Goal: Task Accomplishment & Management: Complete application form

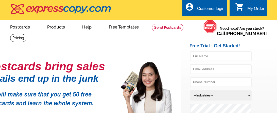
click at [211, 7] on div "Customer login" at bounding box center [210, 9] width 27 height 7
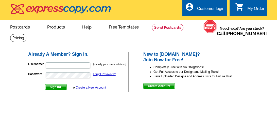
scroll to position [10, 0]
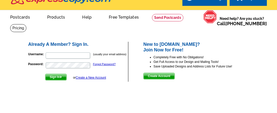
click at [94, 77] on link "Create a New Account" at bounding box center [91, 78] width 30 height 4
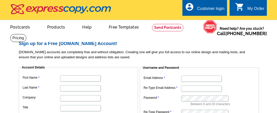
click at [90, 53] on p "[DOMAIN_NAME] accounts are completely free and without obligation. Creating one…" at bounding box center [140, 54] width 243 height 10
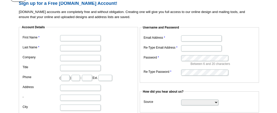
scroll to position [40, 0]
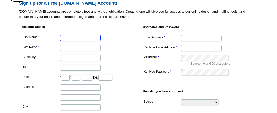
click at [66, 37] on input "First Name" at bounding box center [80, 38] width 41 height 6
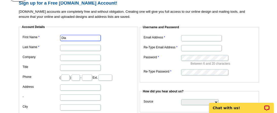
scroll to position [0, 0]
type input "[PERSON_NAME]"
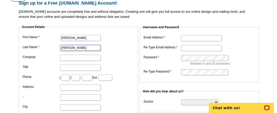
type input "[PERSON_NAME]"
type input "661"
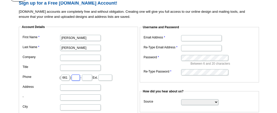
click at [80, 76] on input "text" at bounding box center [76, 77] width 8 height 6
type input "718"
type input "6"
type input "7366"
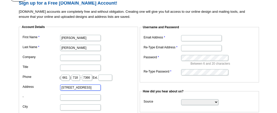
type input "2815 North Jefferson St"
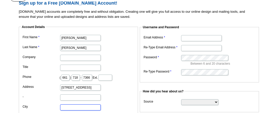
scroll to position [43, 0]
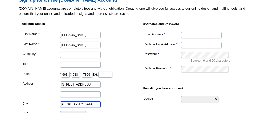
type input "Tampa"
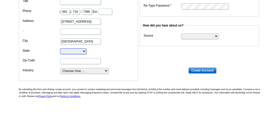
select select "FL"
type input "33602"
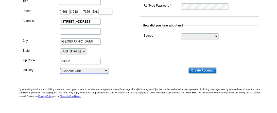
click at [66, 74] on select "Choose One ... Residential Real Estate Accounting Agriculture Architecture Arts…" at bounding box center [84, 71] width 48 height 6
click at [60, 73] on select "Choose One ... Residential Real Estate Accounting Agriculture Architecture Arts…" at bounding box center [84, 71] width 48 height 6
click at [70, 74] on select "Choose One ... Residential Real Estate Accounting Agriculture Architecture Arts…" at bounding box center [84, 71] width 48 height 6
select select "38"
click at [60, 73] on select "Choose One ... Residential Real Estate Accounting Agriculture Architecture Arts…" at bounding box center [84, 71] width 48 height 6
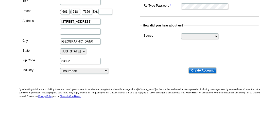
click at [64, 81] on fieldset "Account Details First Name Diana Last Name Cole Company Title Phone ( 661 ) 718…" at bounding box center [78, 20] width 119 height 122
click at [143, 78] on div "Sign up for a Free expresscopy.com Account! expresscopy.com accounts are comple…" at bounding box center [140, 21] width 246 height 172
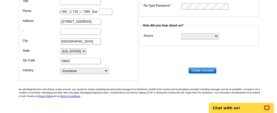
click at [155, 50] on dt at bounding box center [140, 50] width 243 height 5
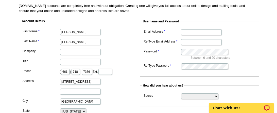
scroll to position [45, 0]
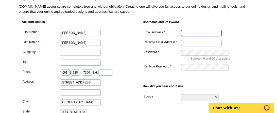
click at [199, 30] on input "Email Address" at bounding box center [201, 33] width 41 height 6
type input "diana"
type input "Diana.cole@syndicatedins.com"
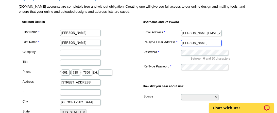
type input "diana"
type input "Diana.cole@syndicatedins.com"
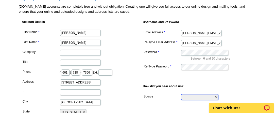
click at [189, 94] on select "Search Engine Television Ad Direct Mail Postcard Email Referred by a friend Oth…" at bounding box center [199, 97] width 37 height 6
click at [181, 94] on select "Search Engine Television Ad Direct Mail Postcard Email Referred by a friend Oth…" at bounding box center [199, 97] width 37 height 6
click at [177, 74] on fieldset "Username and Password Email Address Diana.cole@syndicatedins.com Re-Type Email …" at bounding box center [199, 48] width 119 height 57
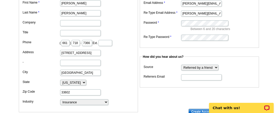
scroll to position [76, 0]
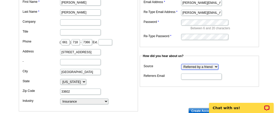
click at [199, 65] on select "Search Engine Television Ad Direct Mail Postcard Email Referred by a friend Oth…" at bounding box center [199, 67] width 37 height 6
select select "search"
click at [181, 64] on select "Search Engine Television Ad Direct Mail Postcard Email Referred by a friend Oth…" at bounding box center [199, 67] width 37 height 6
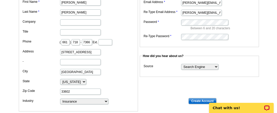
click at [174, 81] on dt at bounding box center [140, 81] width 243 height 5
click at [195, 98] on input "Create Account" at bounding box center [202, 101] width 28 height 6
